Goal: Navigation & Orientation: Go to known website

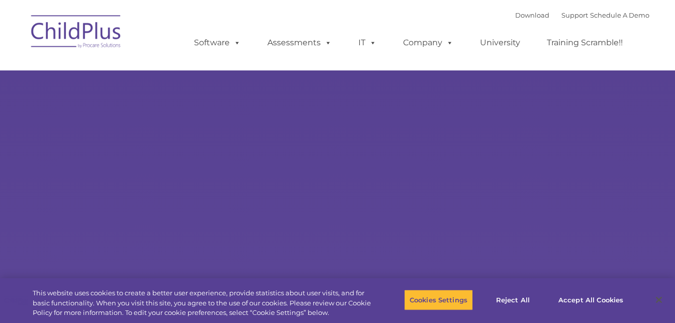
select select "MEDIUM"
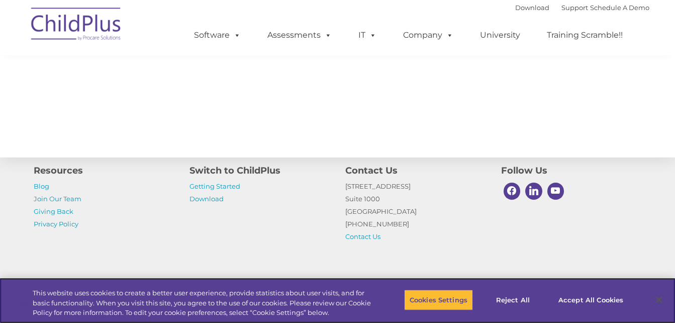
scroll to position [1119, 0]
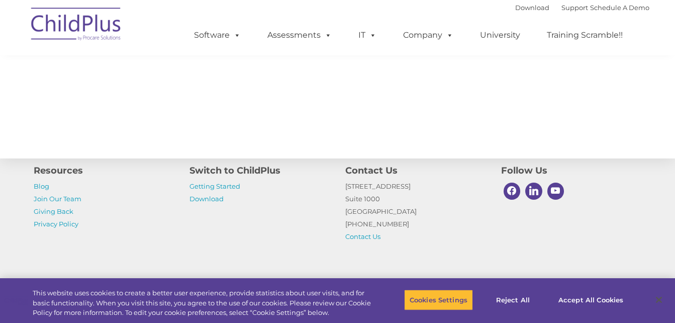
click at [80, 20] on img at bounding box center [76, 26] width 100 height 50
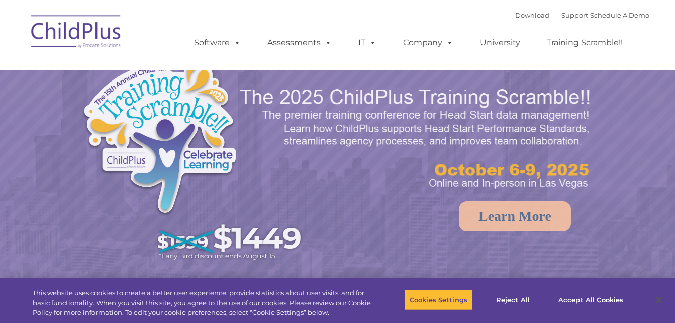
select select "MEDIUM"
